Goal: Task Accomplishment & Management: Manage account settings

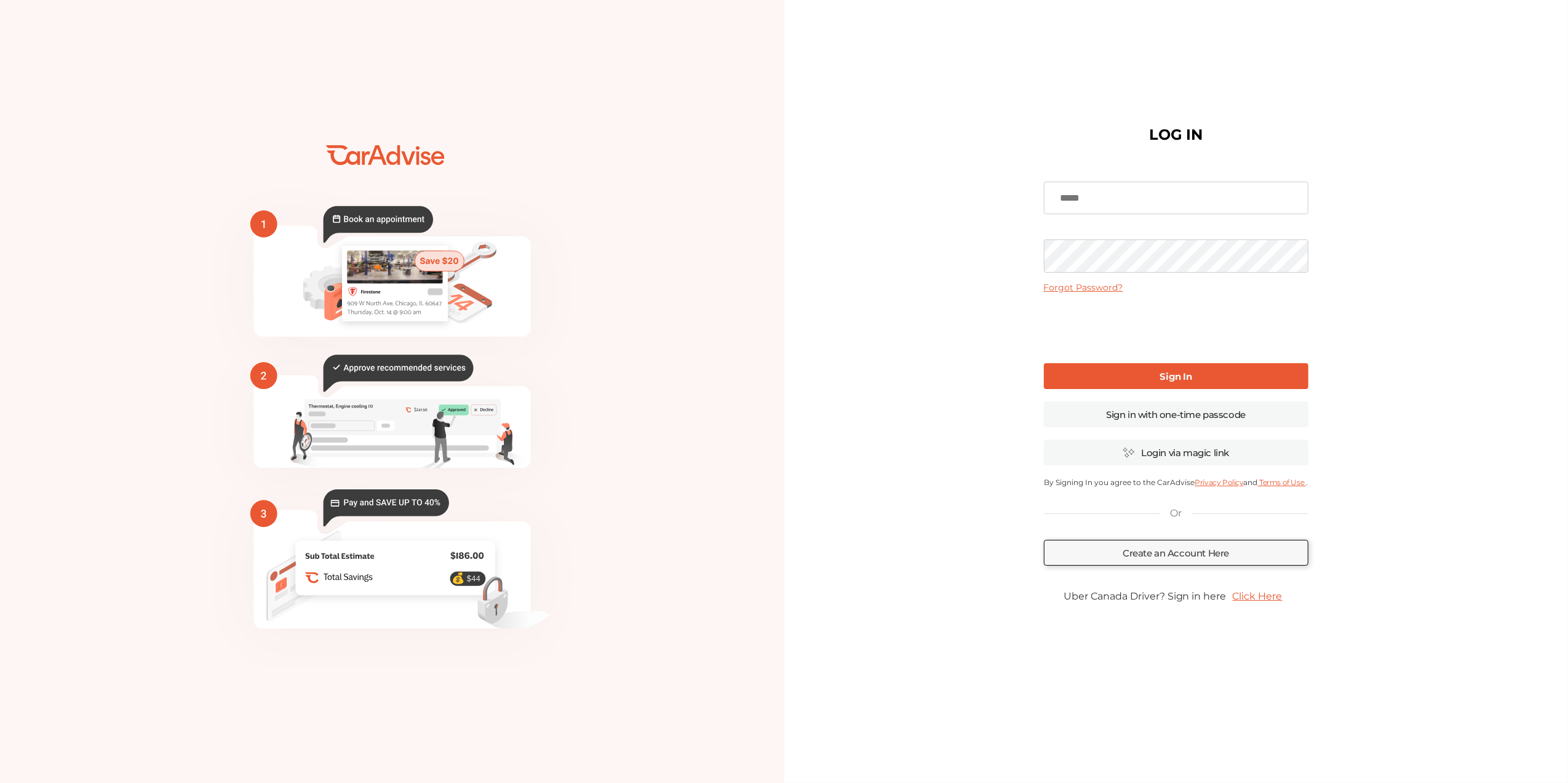
click at [1105, 198] on input at bounding box center [1176, 198] width 264 height 33
click at [1105, 205] on input at bounding box center [1176, 198] width 264 height 33
type input "**********"
